Goal: Information Seeking & Learning: Learn about a topic

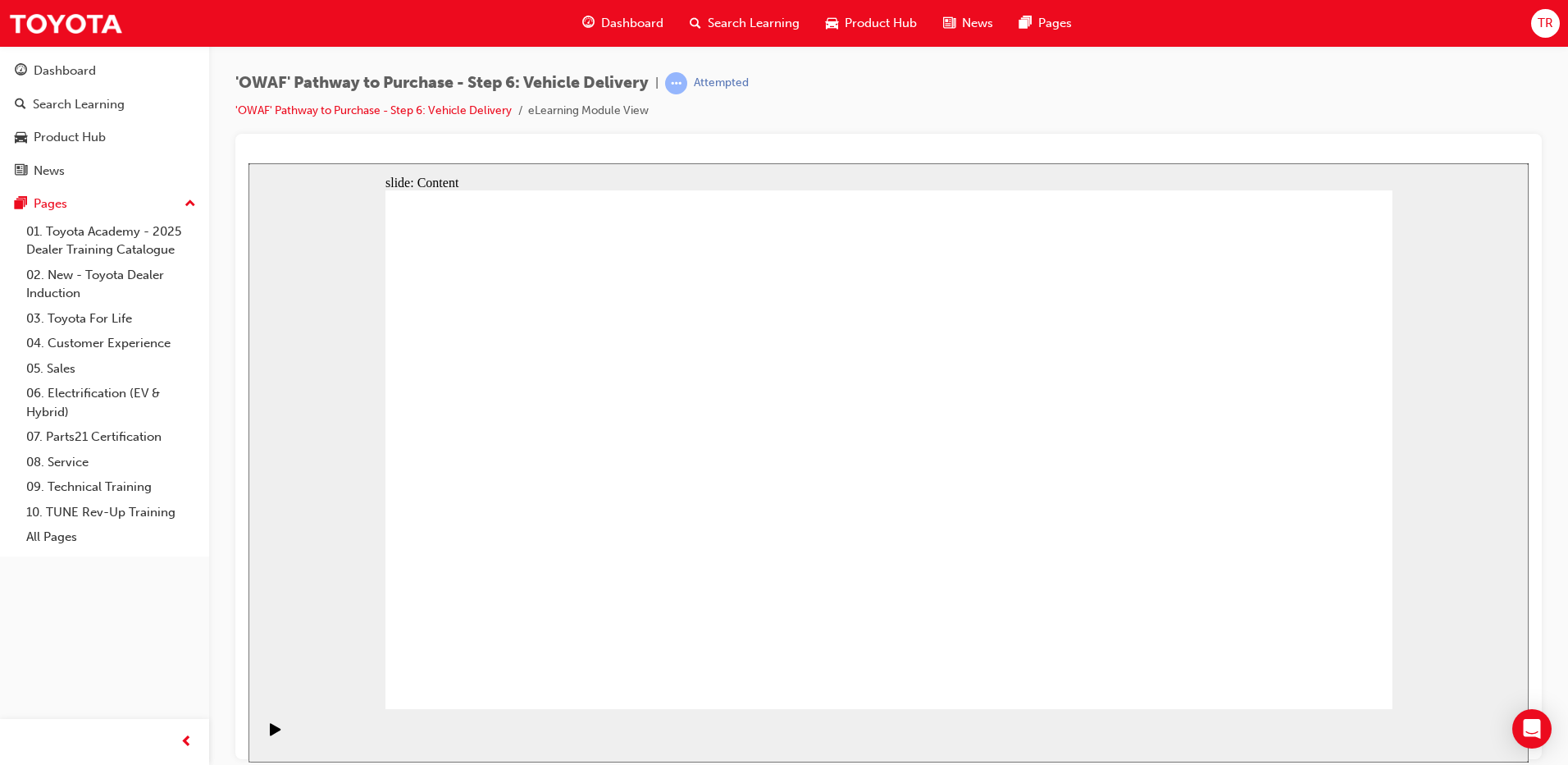
drag, startPoint x: 1334, startPoint y: 460, endPoint x: 1334, endPoint y: 408, distance: 52.0
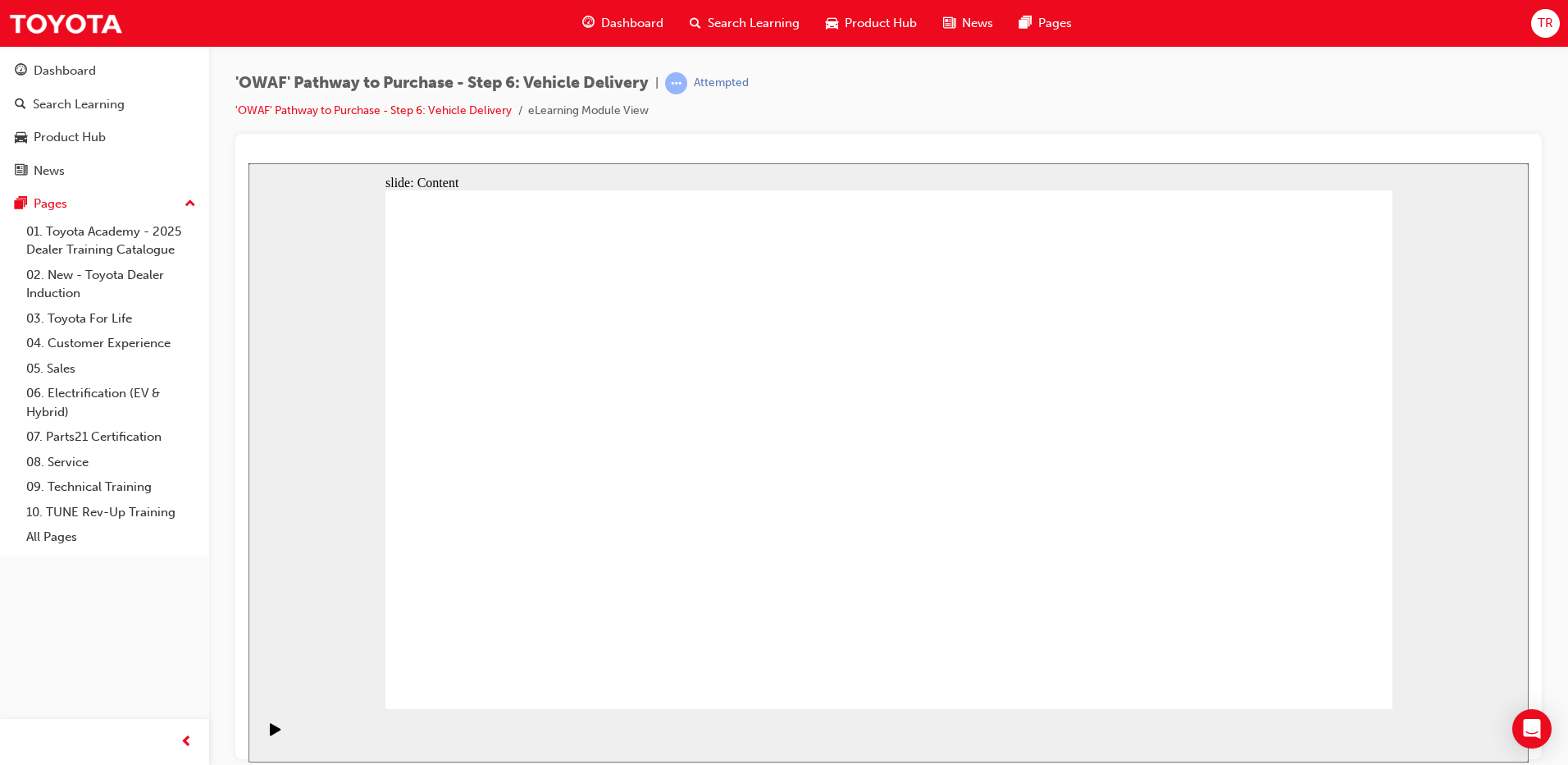
radio input "true"
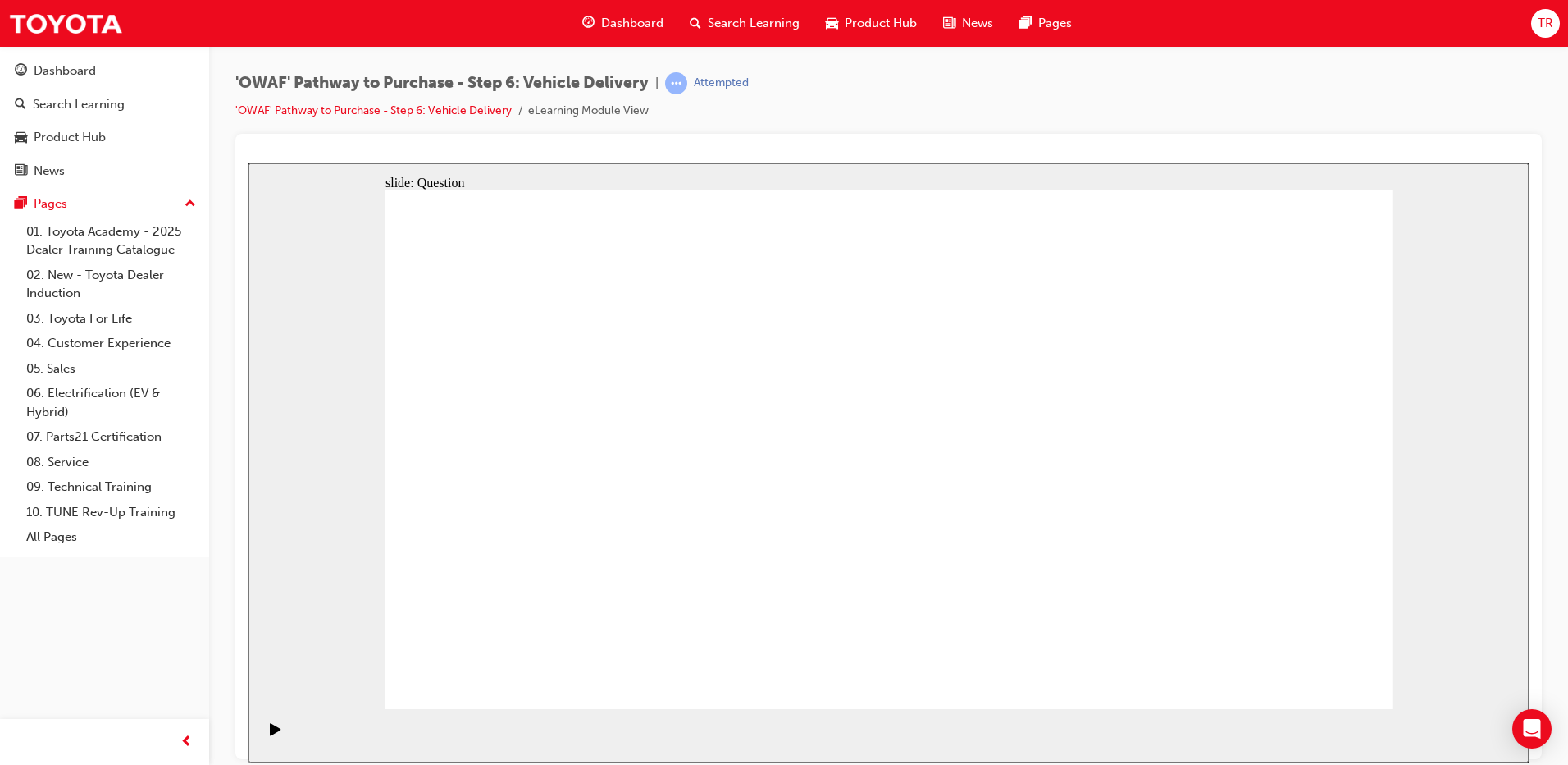
drag, startPoint x: 893, startPoint y: 557, endPoint x: 1094, endPoint y: 402, distance: 253.8
drag, startPoint x: 1115, startPoint y: 555, endPoint x: 679, endPoint y: 460, distance: 446.2
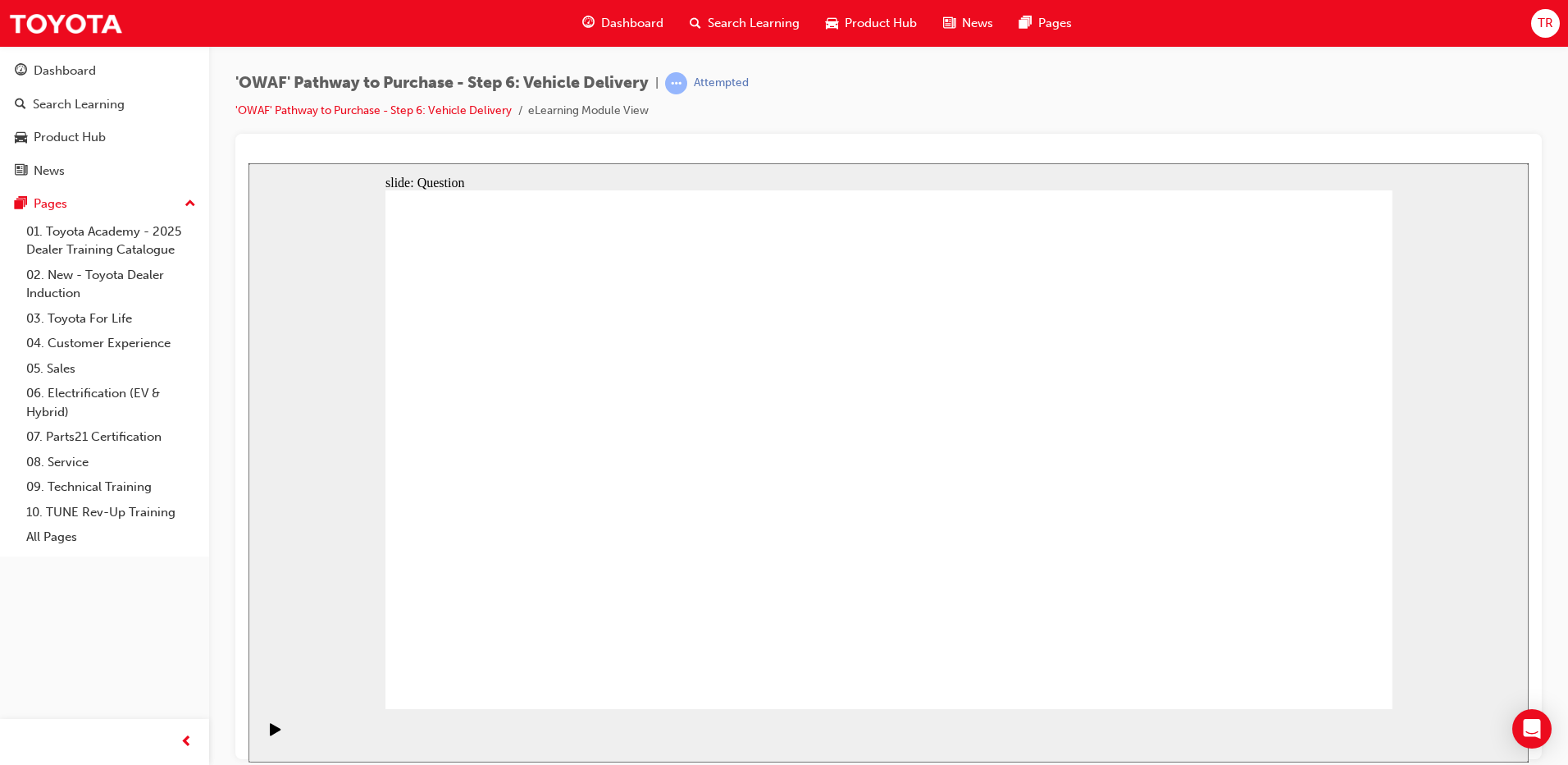
drag, startPoint x: 744, startPoint y: 621, endPoint x: 778, endPoint y: 405, distance: 218.7
drag, startPoint x: 724, startPoint y: 409, endPoint x: 688, endPoint y: 633, distance: 226.9
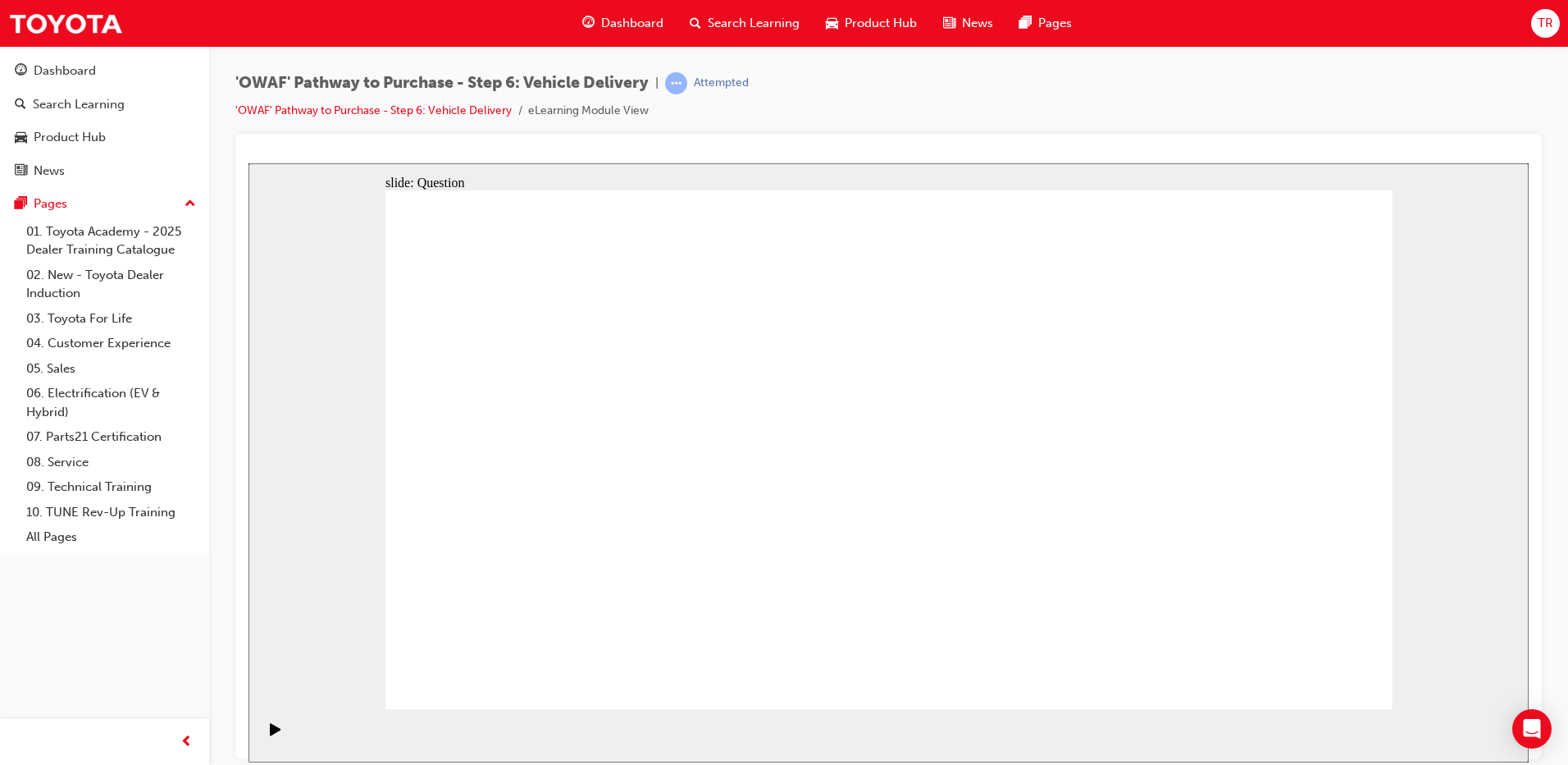
drag, startPoint x: 704, startPoint y: 565, endPoint x: 742, endPoint y: 408, distance: 161.5
checkbox input "true"
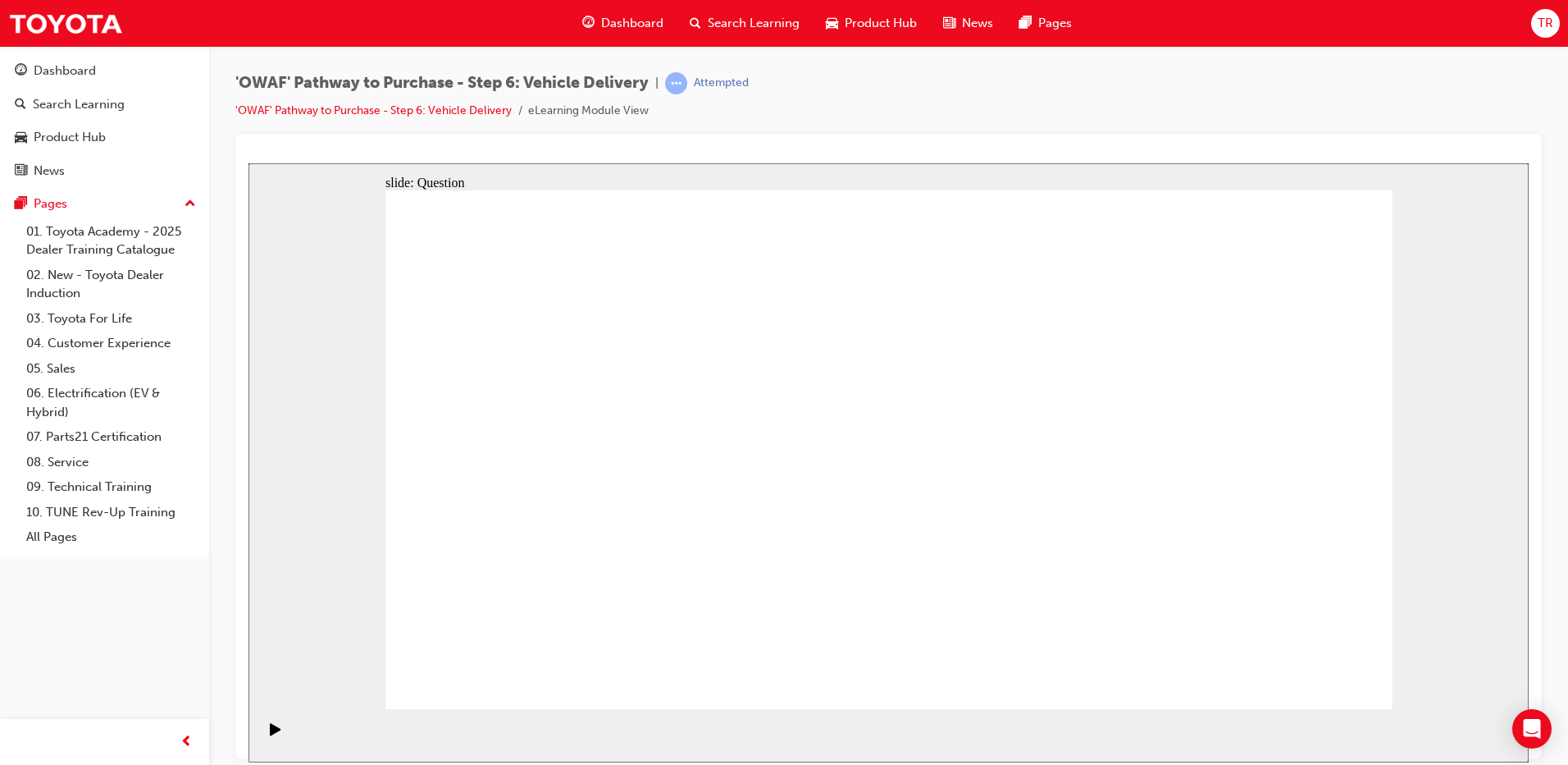
checkbox input "true"
drag, startPoint x: 1237, startPoint y: 466, endPoint x: 619, endPoint y: 541, distance: 622.5
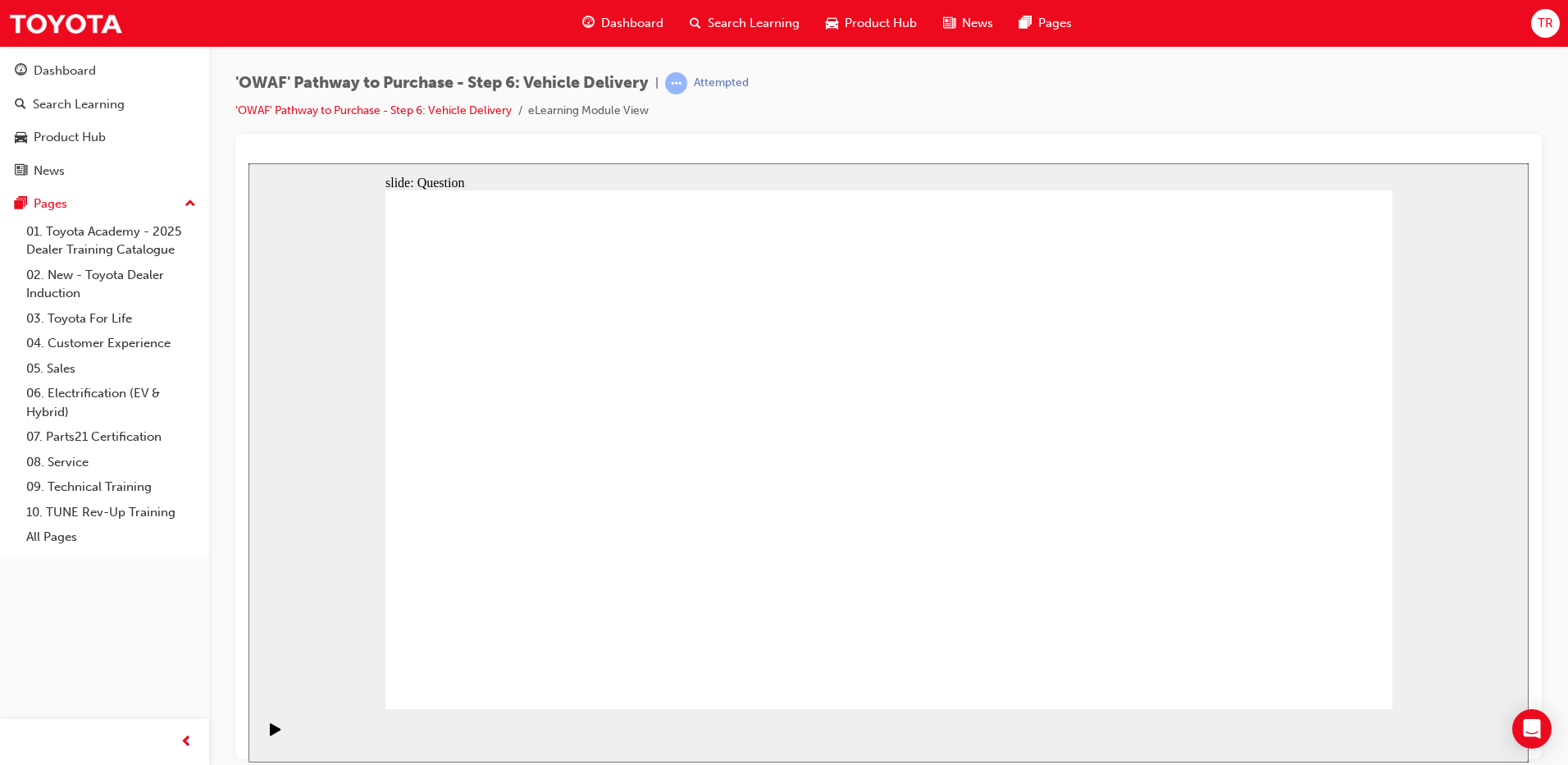
drag, startPoint x: 1226, startPoint y: 470, endPoint x: 601, endPoint y: 545, distance: 629.5
drag, startPoint x: 1251, startPoint y: 503, endPoint x: 958, endPoint y: 593, distance: 306.5
drag, startPoint x: 1208, startPoint y: 489, endPoint x: 531, endPoint y: 544, distance: 679.2
drag, startPoint x: 1227, startPoint y: 498, endPoint x: 535, endPoint y: 585, distance: 697.4
drag, startPoint x: 1263, startPoint y: 508, endPoint x: 969, endPoint y: 585, distance: 303.9
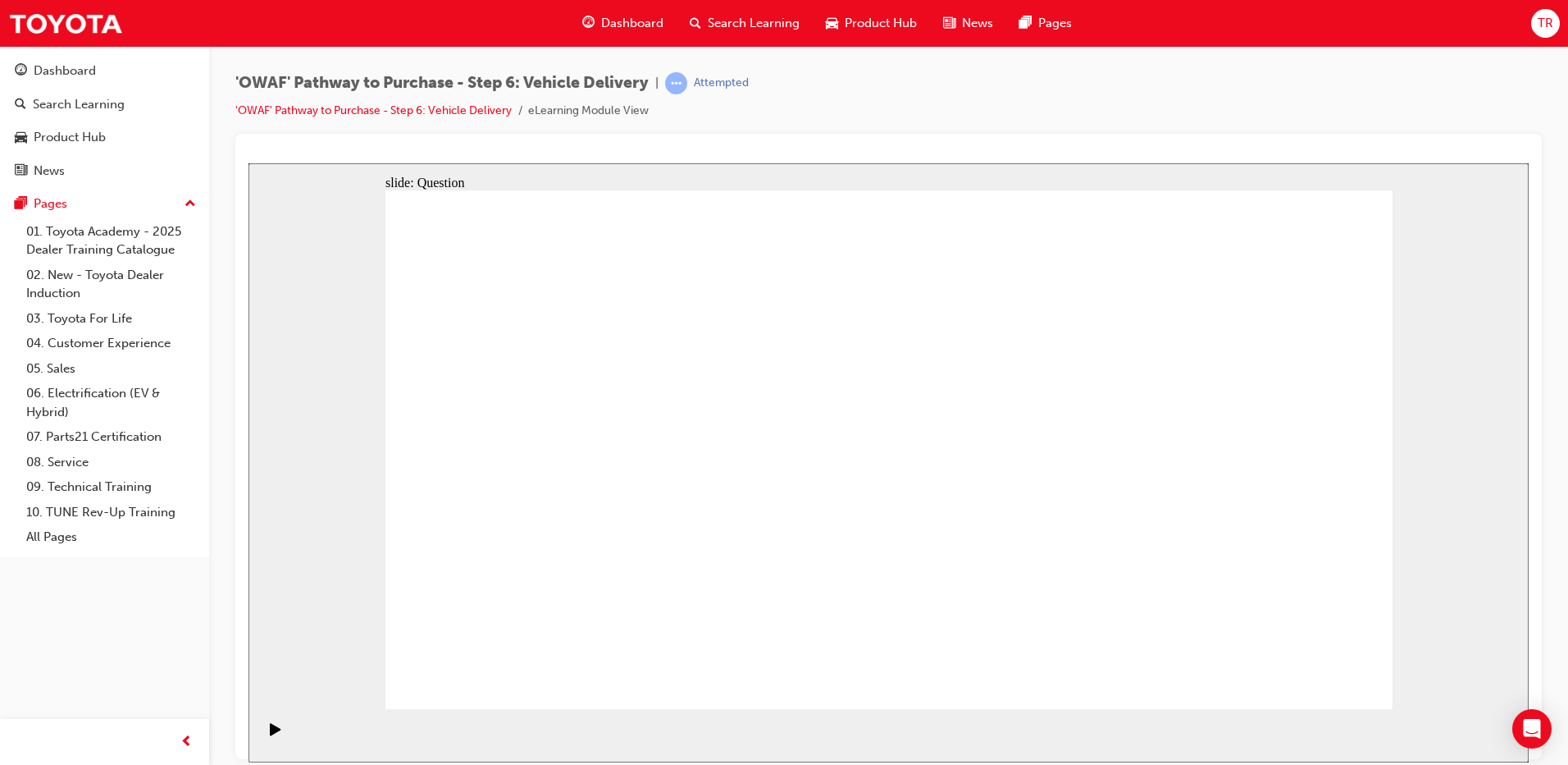
drag, startPoint x: 1226, startPoint y: 512, endPoint x: 586, endPoint y: 571, distance: 642.7
drag, startPoint x: 1266, startPoint y: 483, endPoint x: 662, endPoint y: 567, distance: 609.8
drag, startPoint x: 1313, startPoint y: 659, endPoint x: 1316, endPoint y: 668, distance: 9.5
drag, startPoint x: 859, startPoint y: 564, endPoint x: 861, endPoint y: 538, distance: 26.1
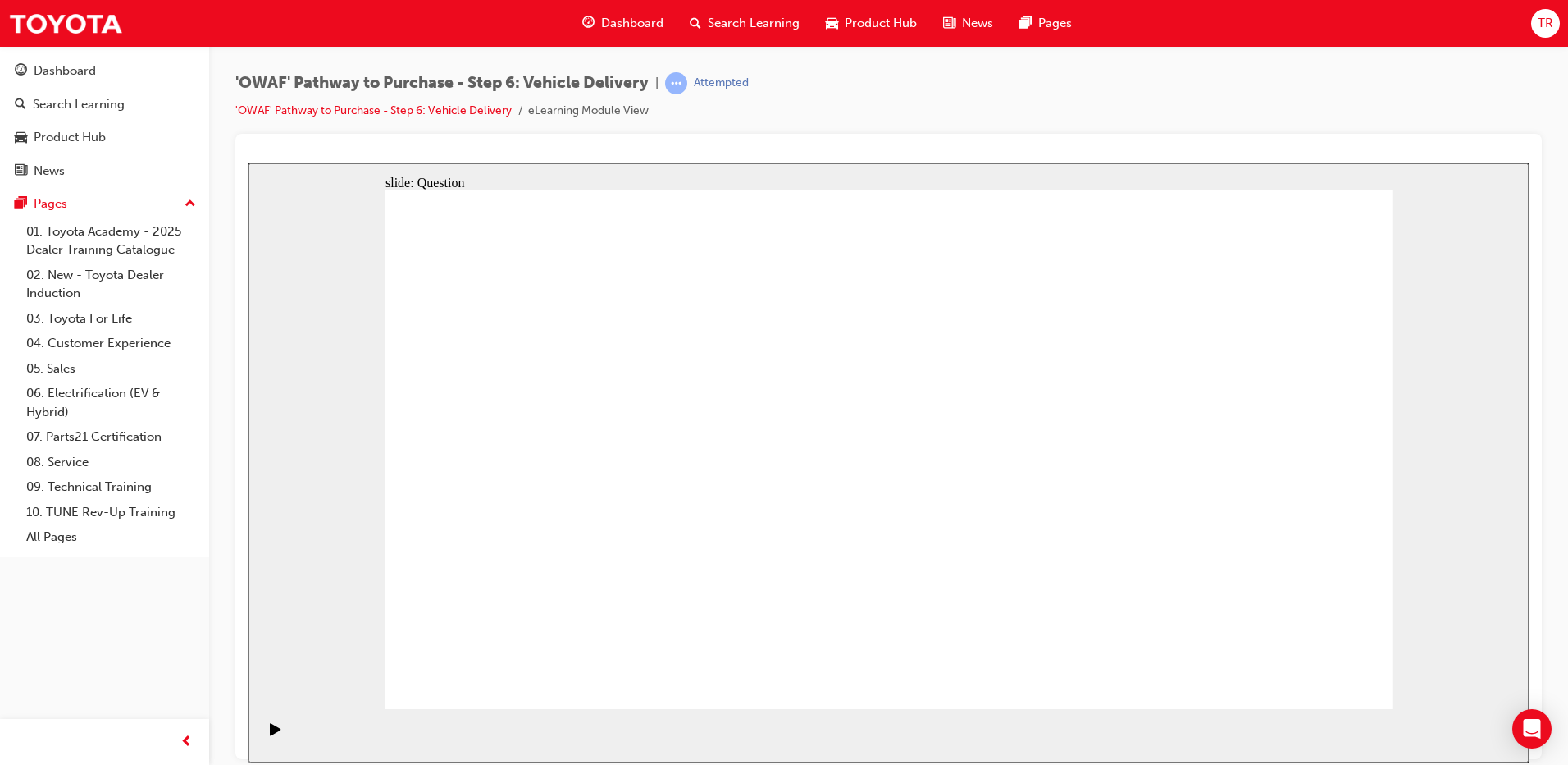
radio input "true"
